Goal: Information Seeking & Learning: Learn about a topic

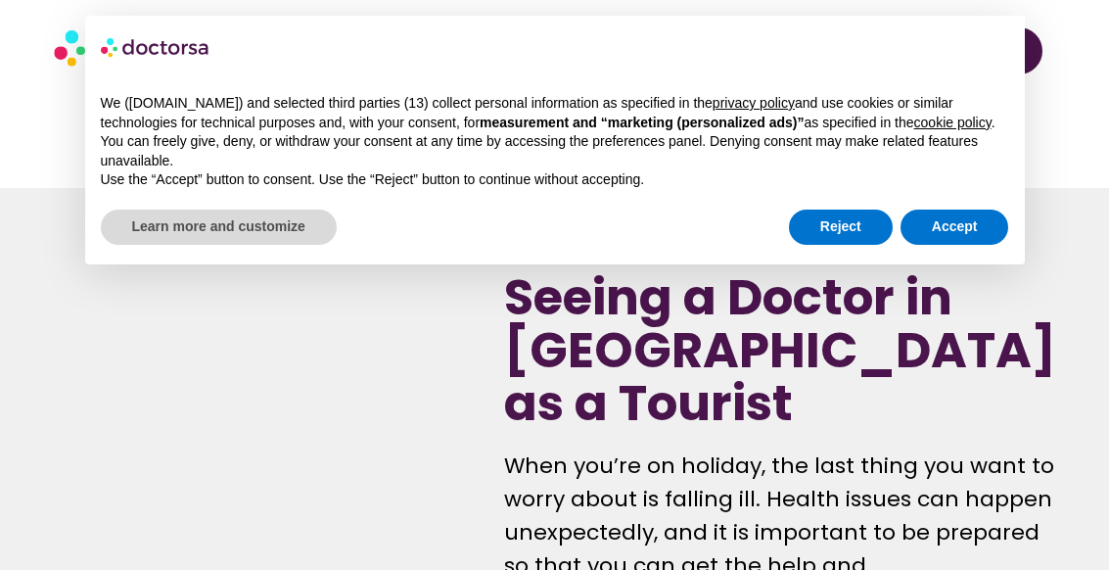
scroll to position [15918, 0]
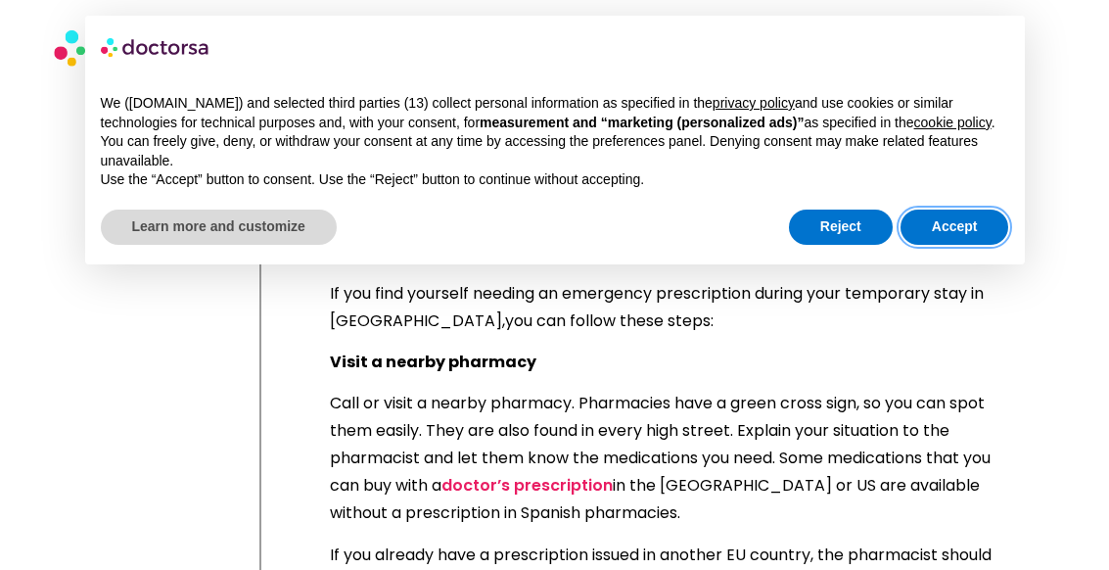
click at [955, 245] on button "Accept" at bounding box center [954, 226] width 109 height 35
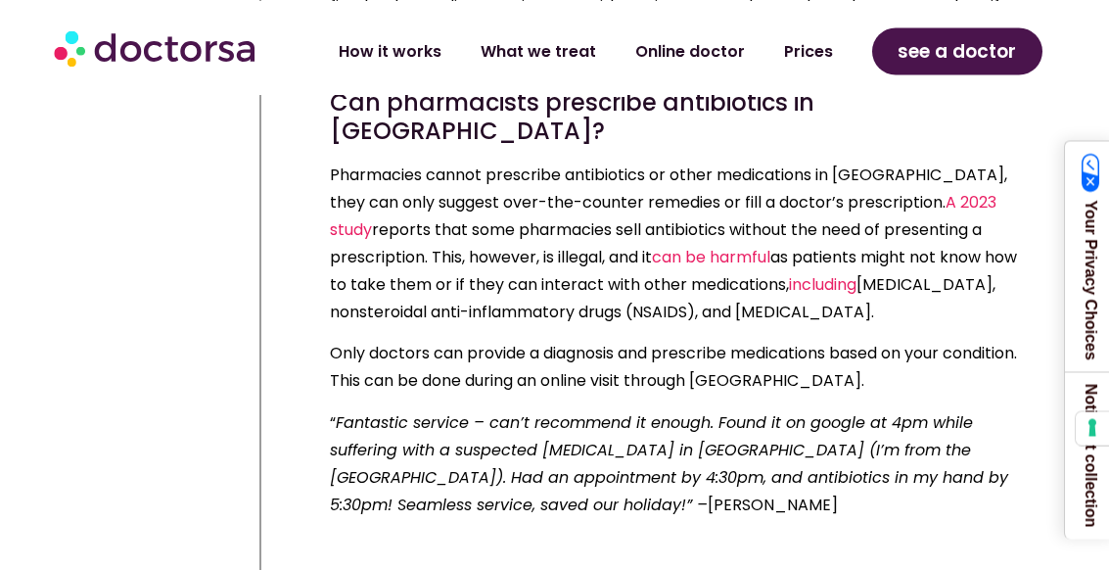
scroll to position [15228, 0]
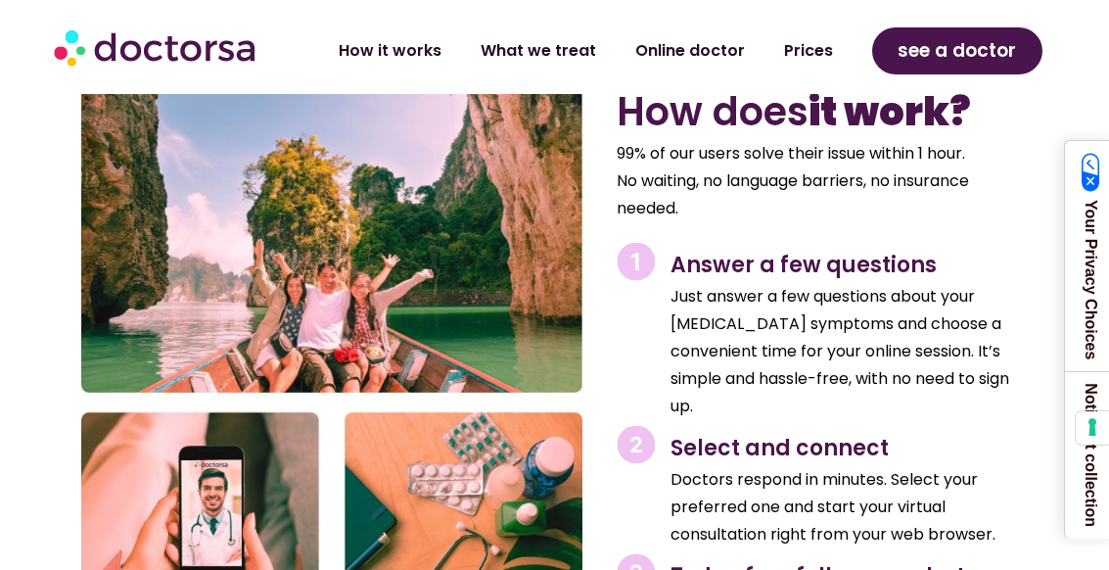
scroll to position [3157, 0]
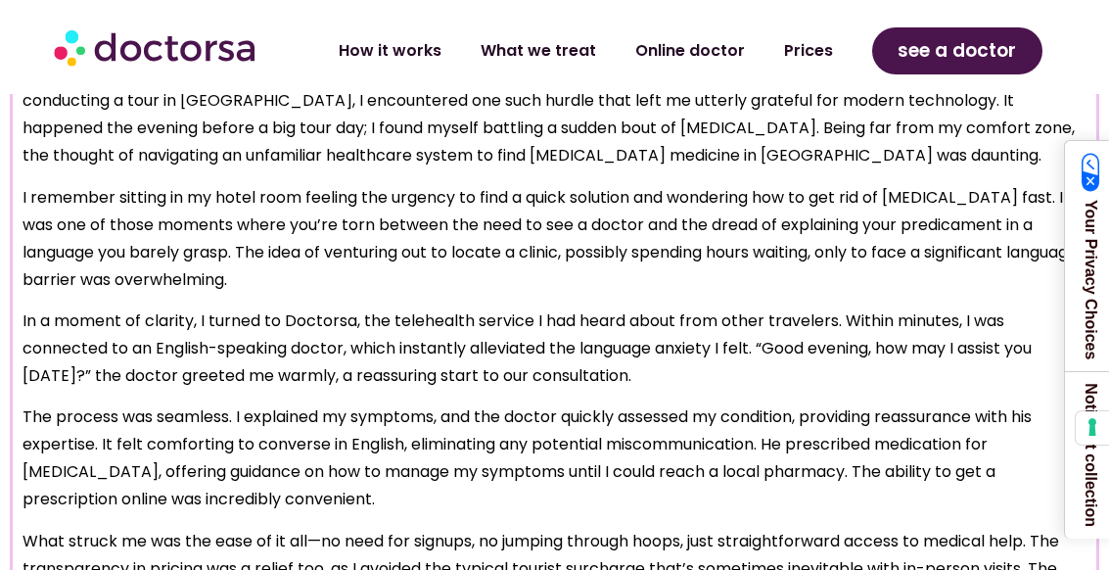
scroll to position [1696, 0]
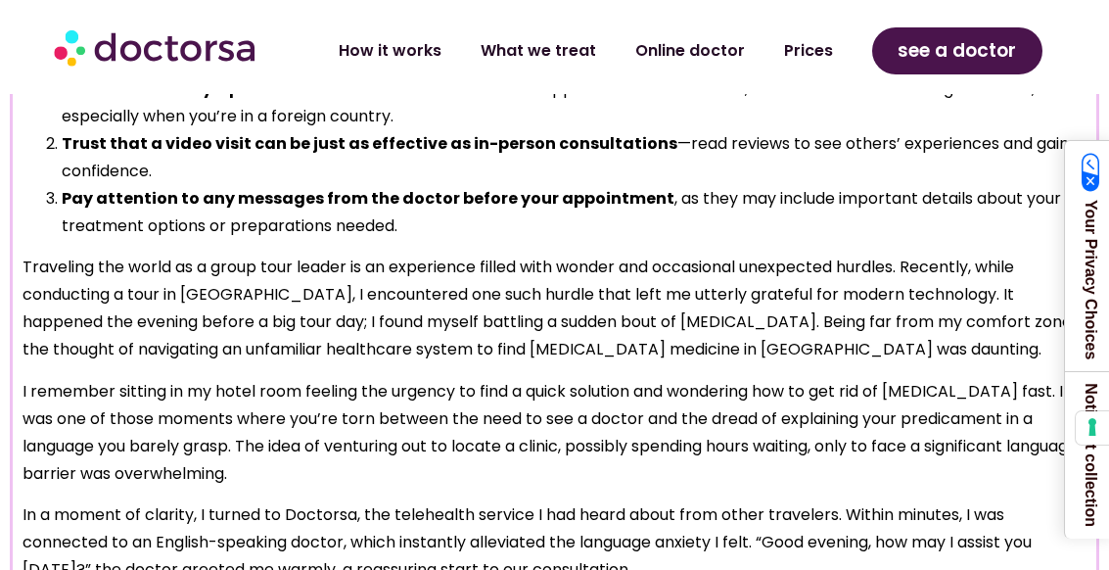
click at [530, 58] on link "What we treat" at bounding box center [538, 50] width 155 height 45
click at [532, 39] on link "What we treat" at bounding box center [538, 50] width 155 height 45
click at [375, 52] on link "How it works" at bounding box center [390, 50] width 142 height 45
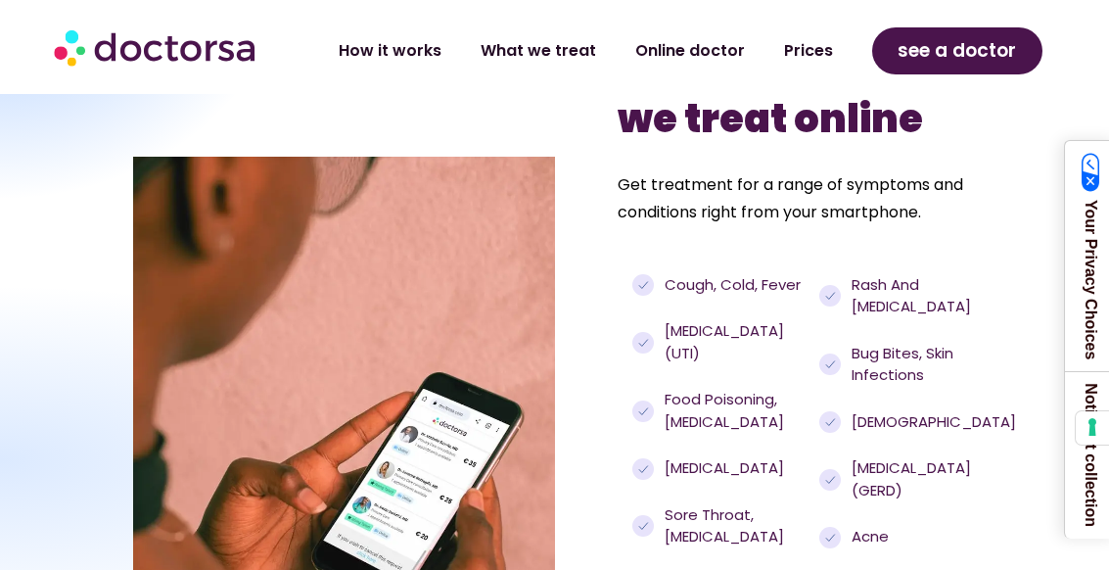
scroll to position [1930, 0]
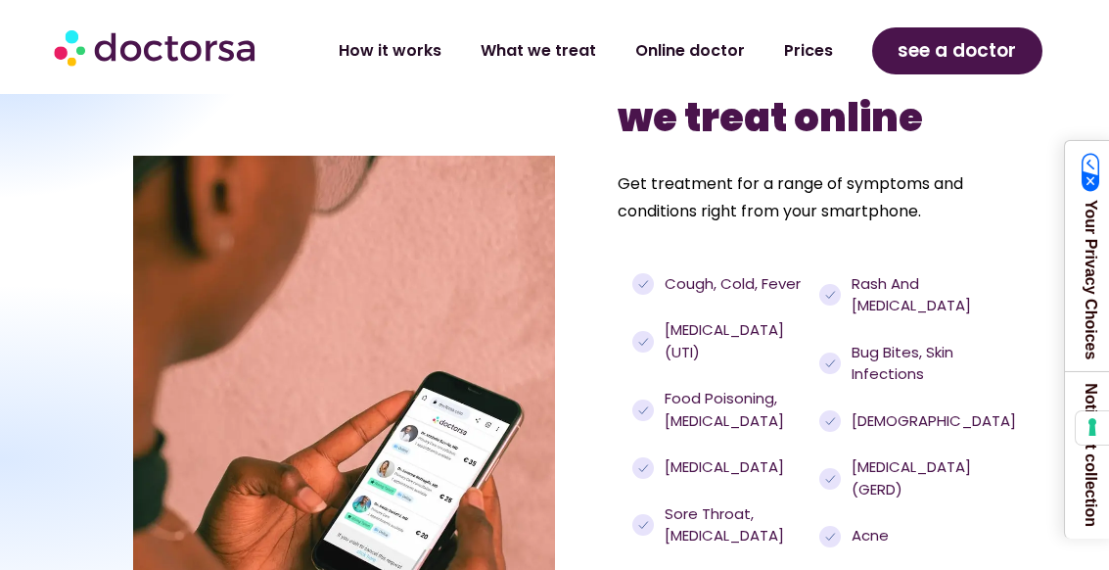
click at [724, 403] on span "Food poisoning, [MEDICAL_DATA]" at bounding box center [735, 410] width 151 height 44
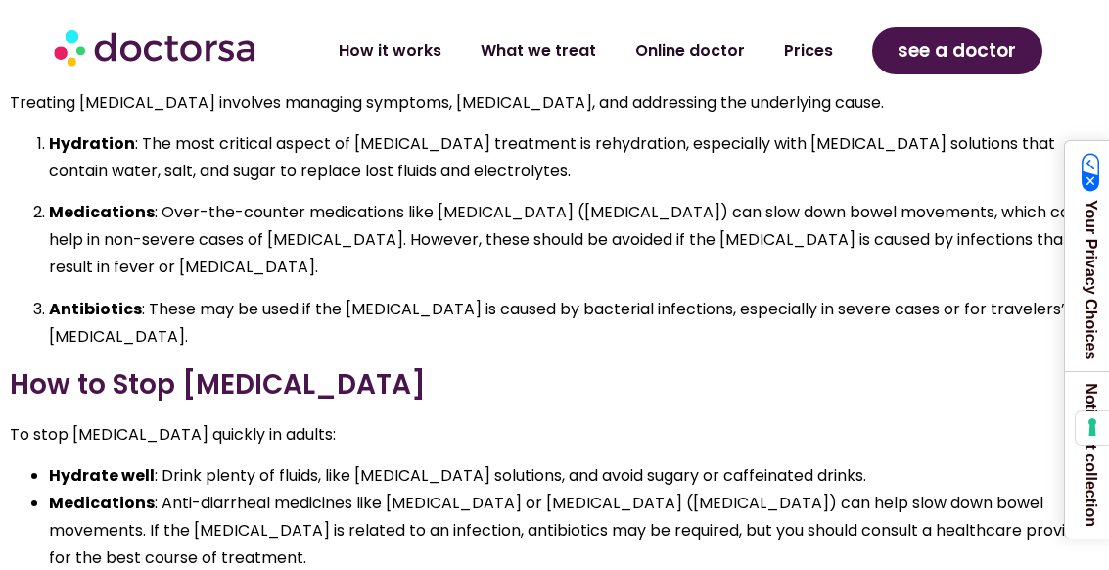
scroll to position [3356, 0]
